Goal: Find specific page/section: Locate item on page

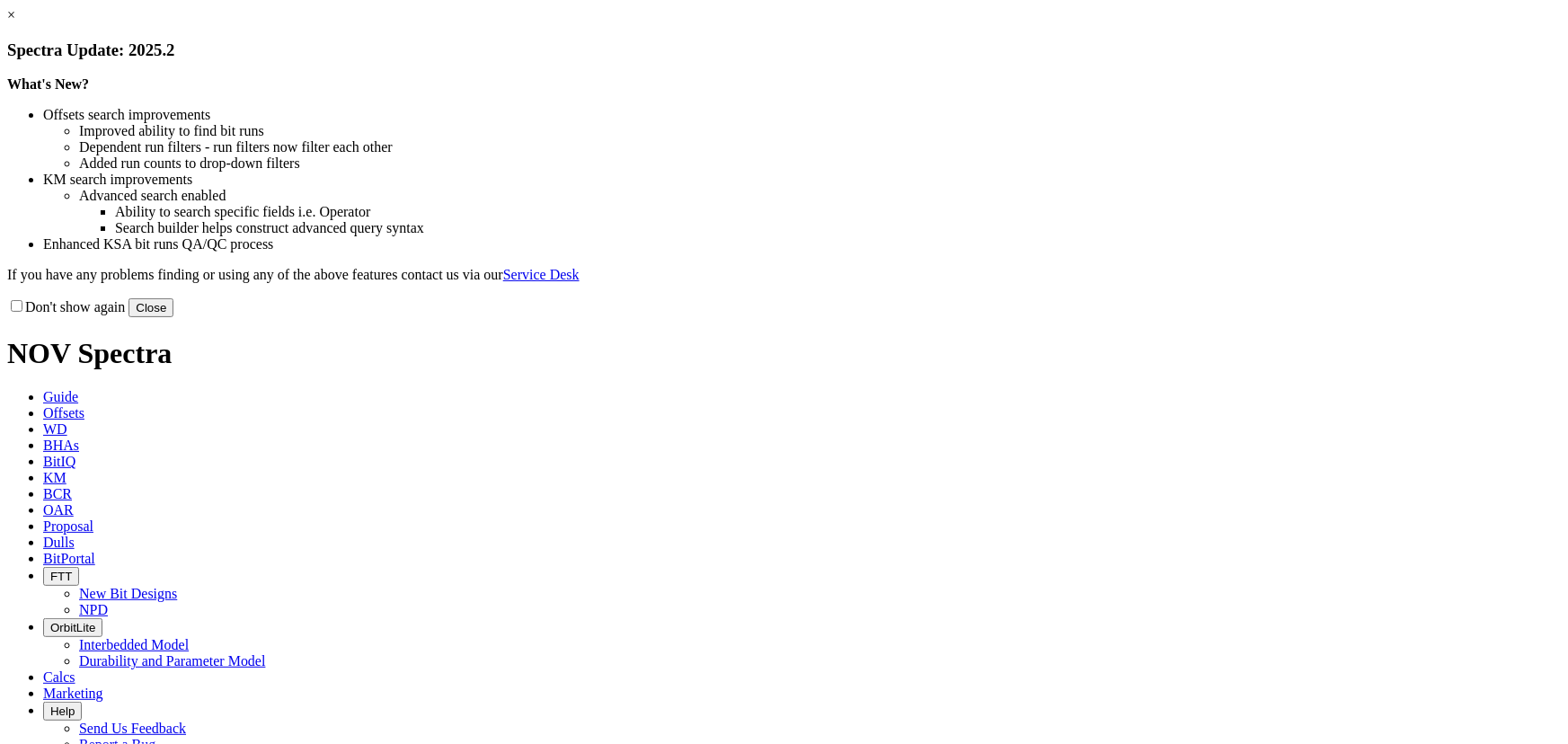
drag, startPoint x: 1109, startPoint y: 482, endPoint x: 1126, endPoint y: 485, distance: 17.3
click at [1126, 318] on div "Don't show again Close" at bounding box center [783, 308] width 1553 height 20
click at [173, 318] on button "Close" at bounding box center [151, 307] width 45 height 19
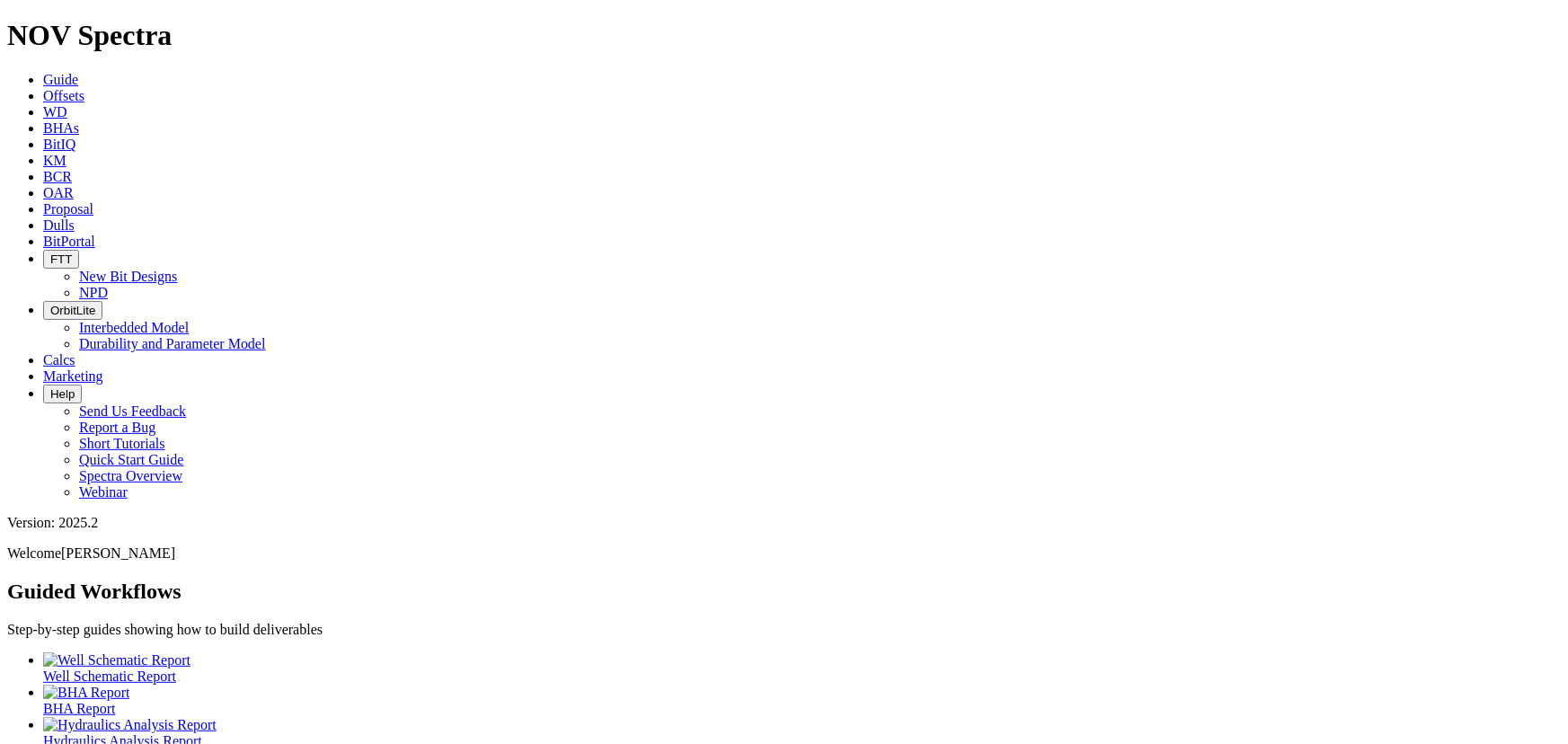
click at [74, 218] on link "Dulls" at bounding box center [59, 225] width 31 height 16
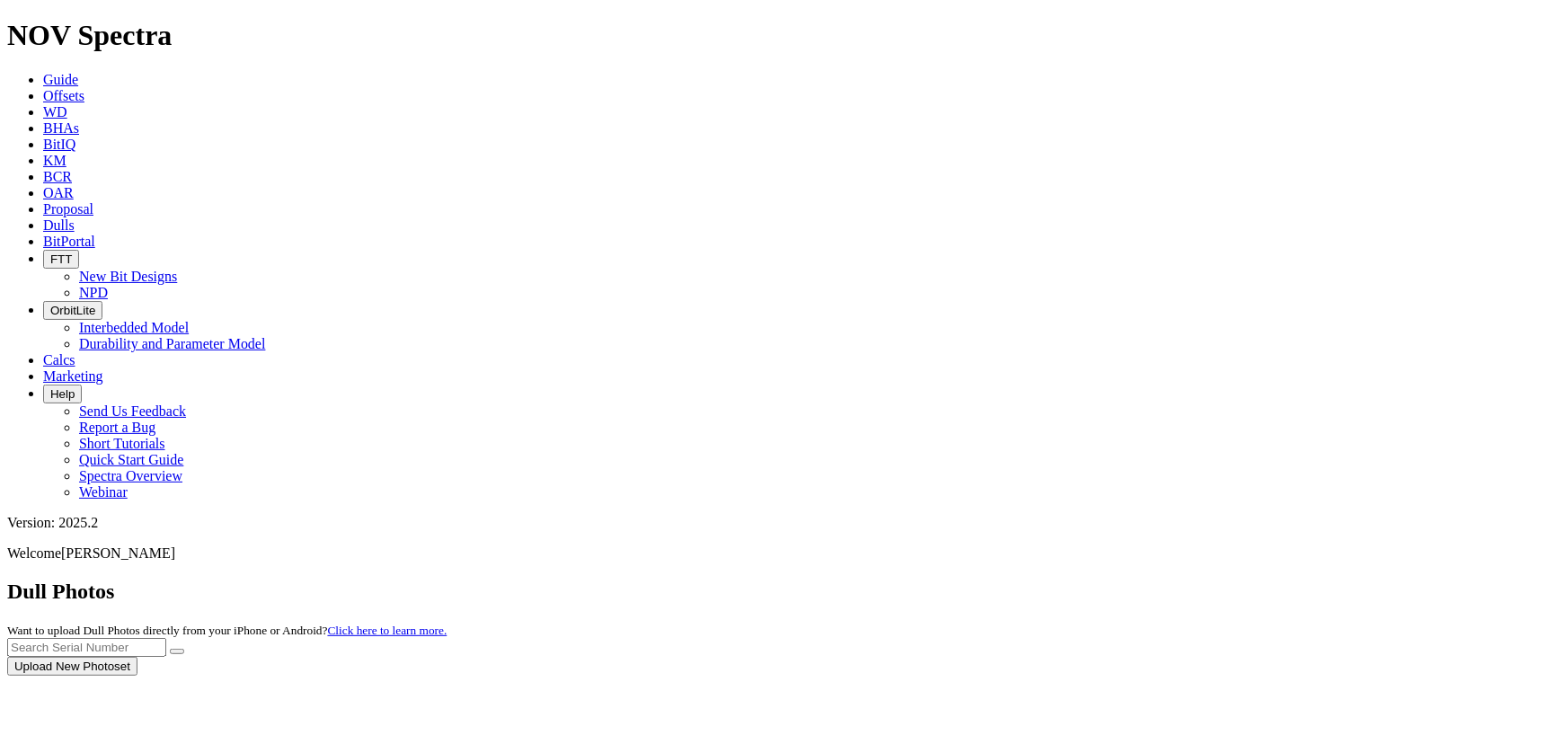
click at [1190, 676] on div at bounding box center [783, 676] width 1553 height 0
click at [167, 638] on input "text" at bounding box center [86, 647] width 159 height 19
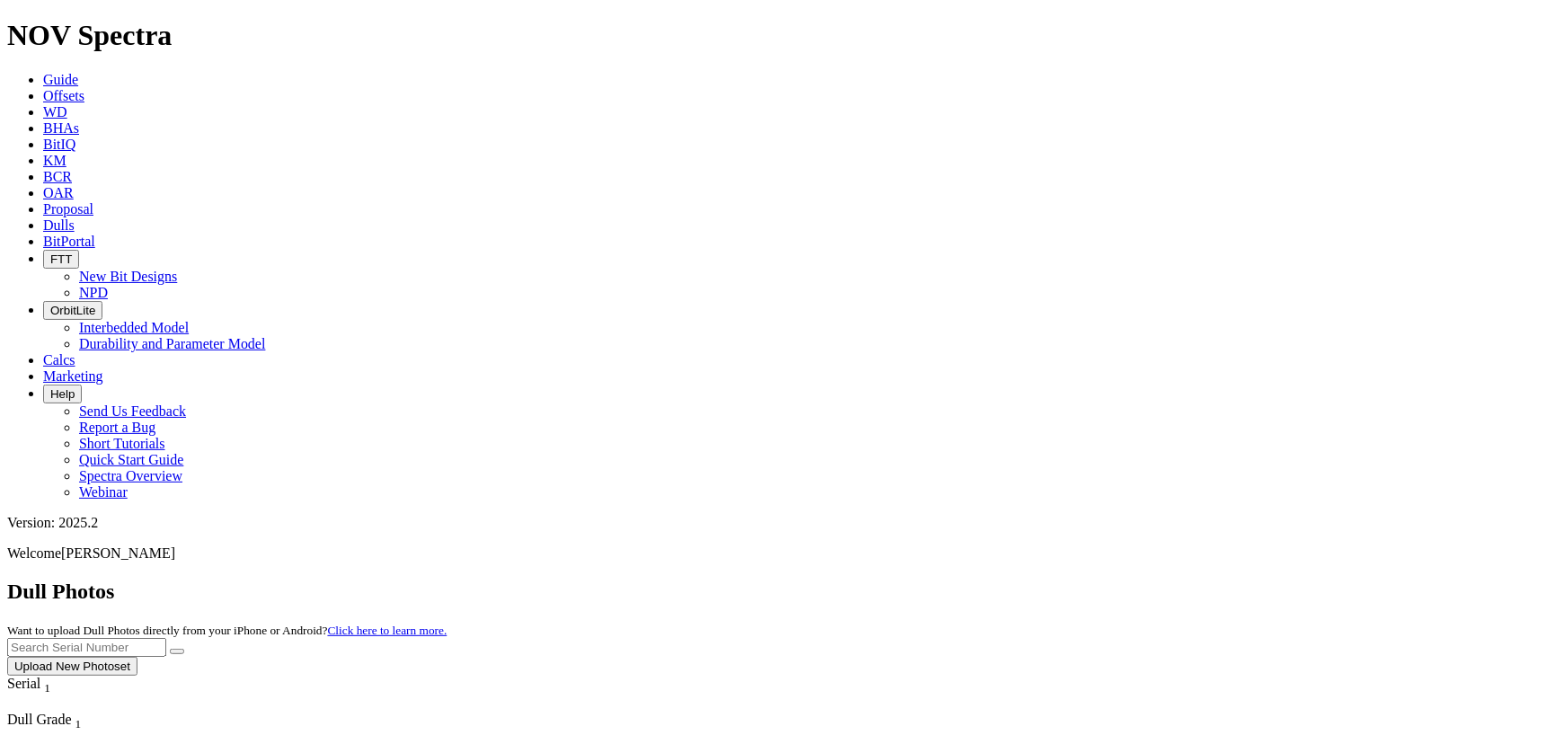
click at [1004, 579] on div "Dull Photos Want to upload Dull Photos directly from your iPhone or Android? Cl…" at bounding box center [783, 627] width 1553 height 96
drag, startPoint x: 1221, startPoint y: 93, endPoint x: 1217, endPoint y: 81, distance: 12.6
click at [167, 638] on input "text" at bounding box center [86, 647] width 159 height 19
click at [170, 649] on button "submit" at bounding box center [176, 652] width 15 height 6
type input "A317845"
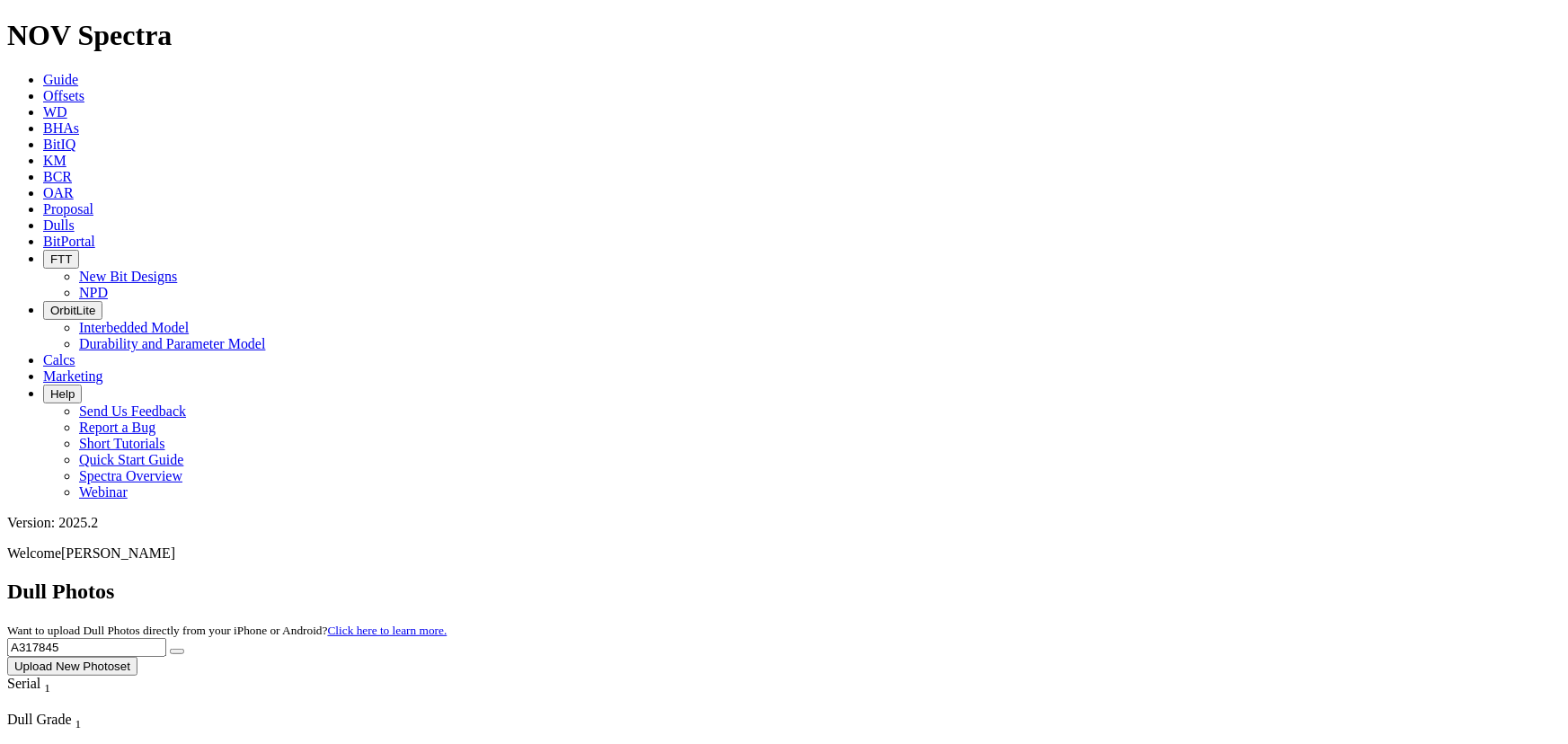
click at [170, 649] on button "submit" at bounding box center [176, 652] width 15 height 6
click at [43, 218] on icon at bounding box center [43, 225] width 0 height 16
click at [74, 218] on span "Dulls" at bounding box center [59, 225] width 31 height 16
click at [43, 218] on icon at bounding box center [43, 225] width 0 height 16
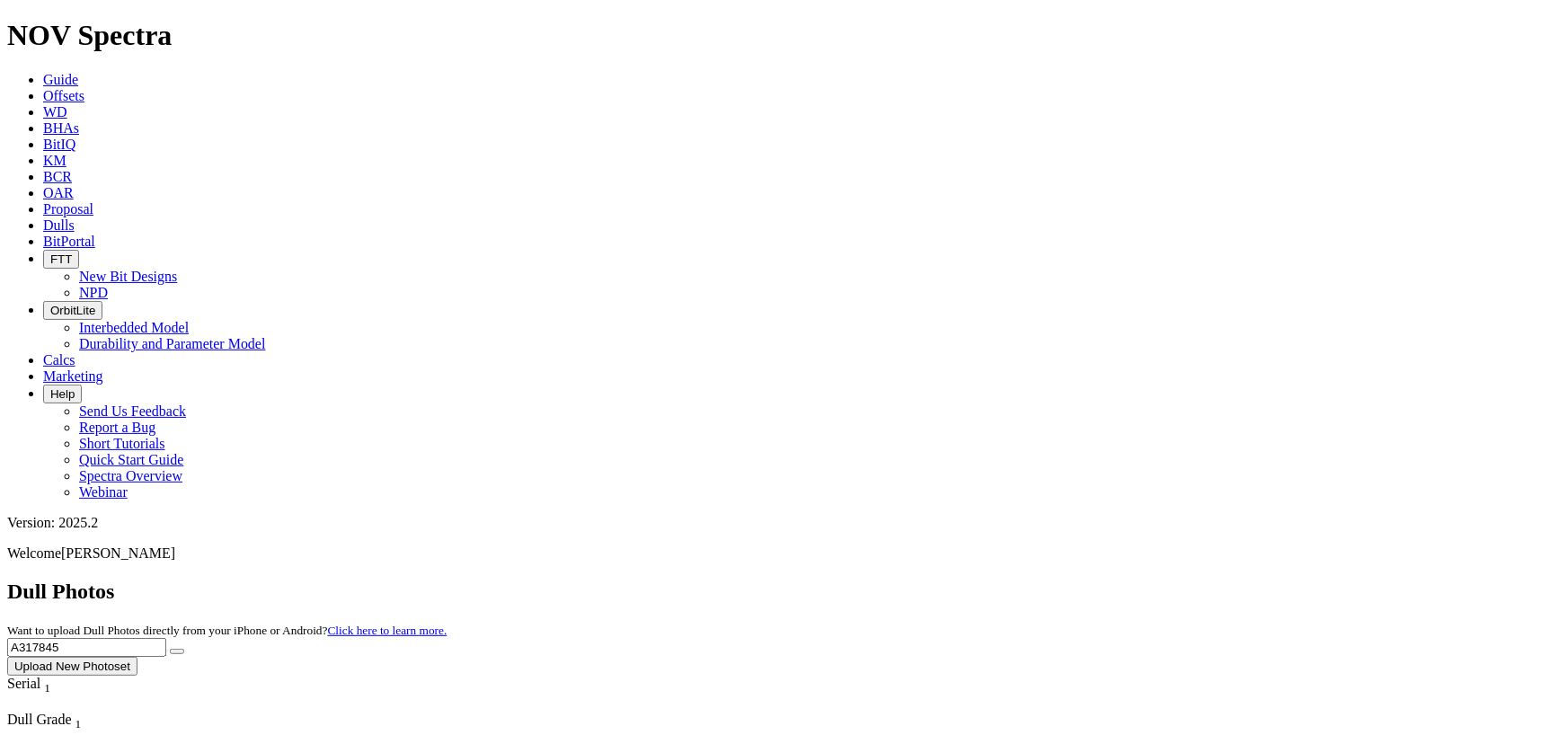
click at [43, 218] on icon at bounding box center [43, 225] width 0 height 16
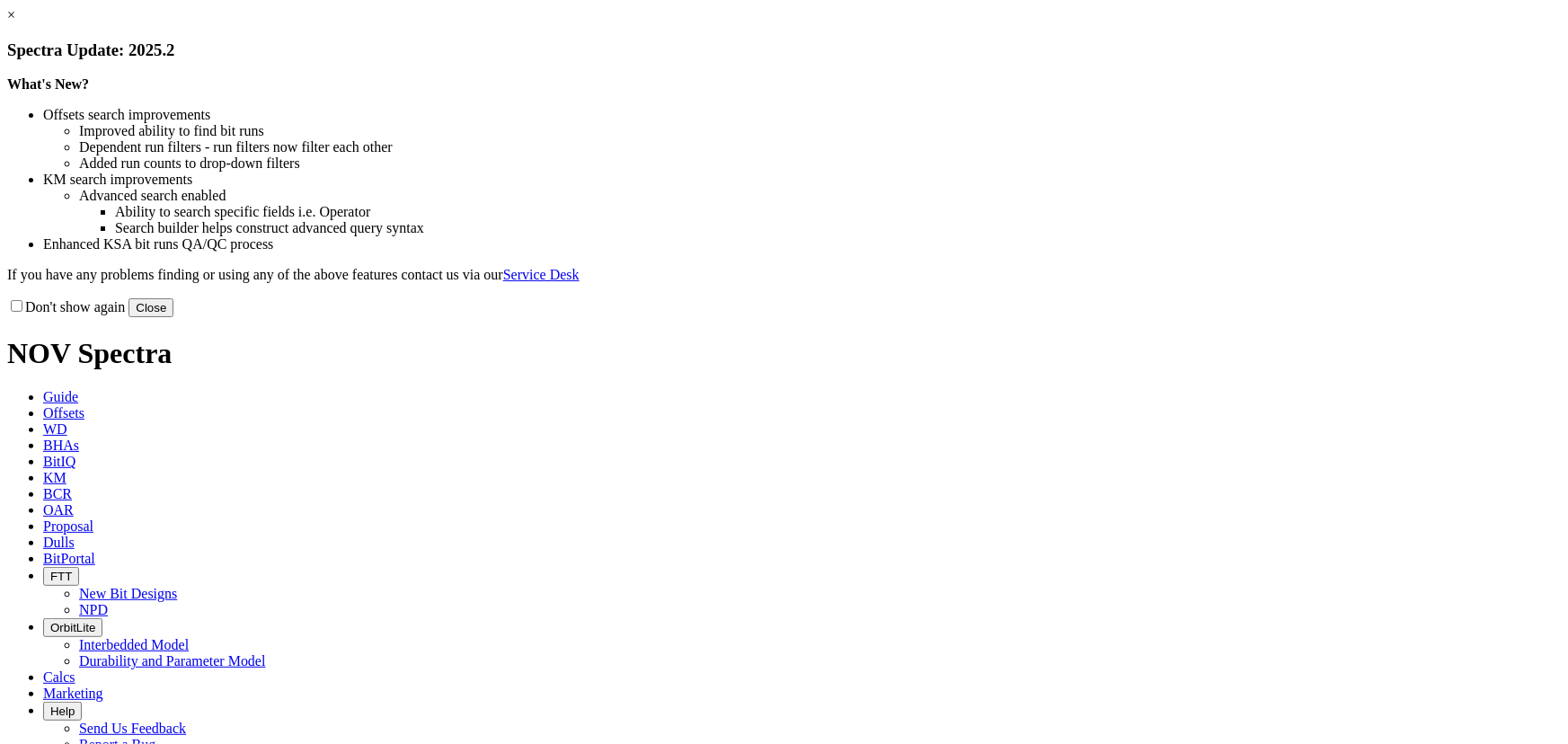
click at [1142, 318] on div "× Spectra Update: 2025.2 What's New? Offsets search improvements Improved abili…" at bounding box center [783, 162] width 1553 height 310
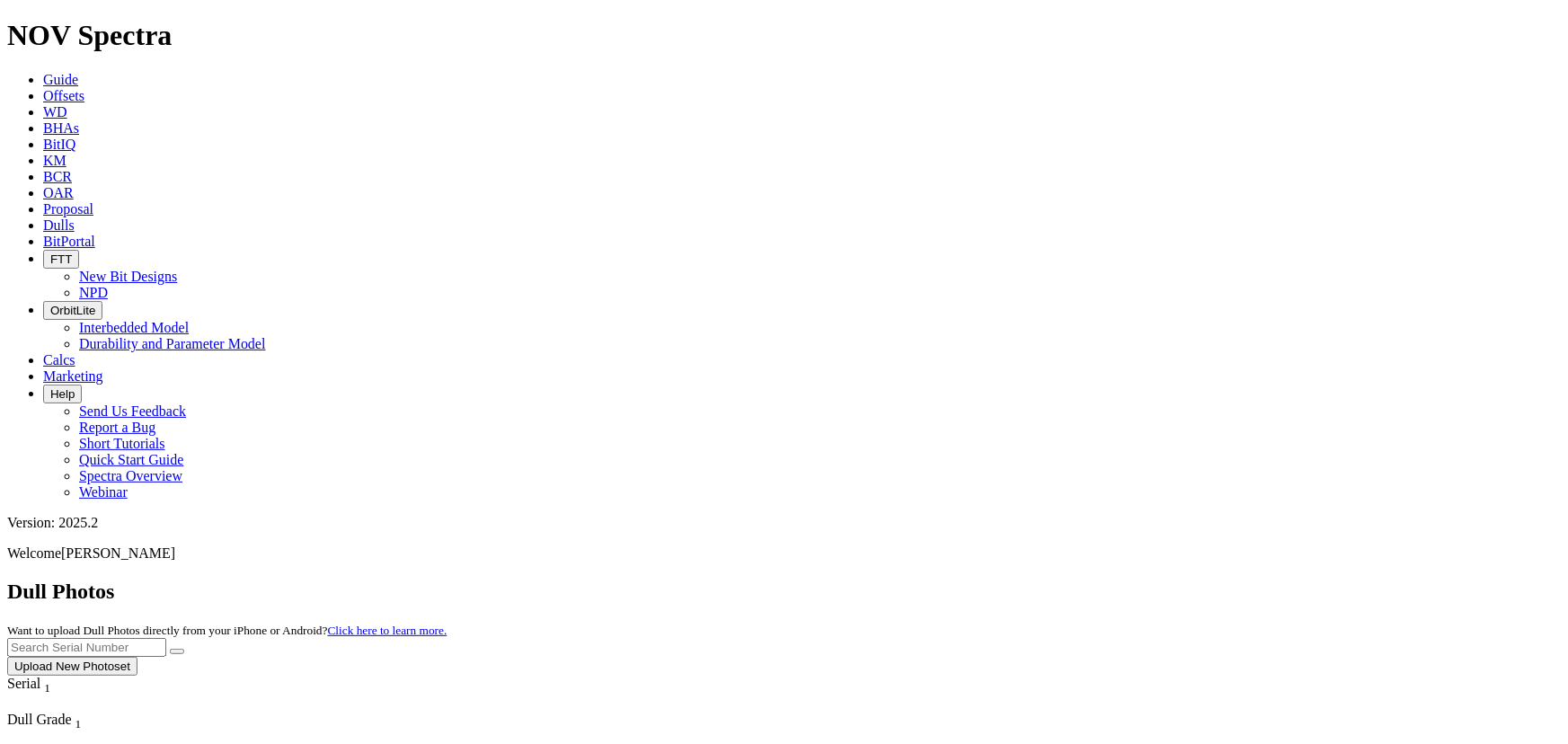
scroll to position [410, 0]
